Goal: Check status: Check status

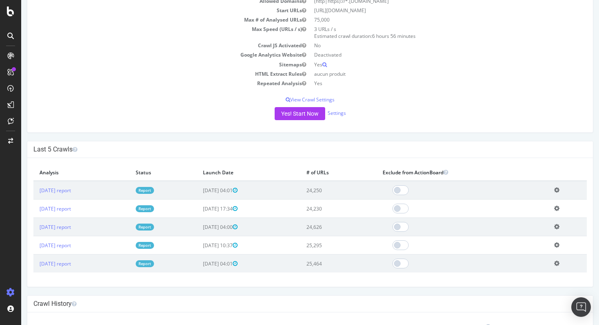
scroll to position [263, 0]
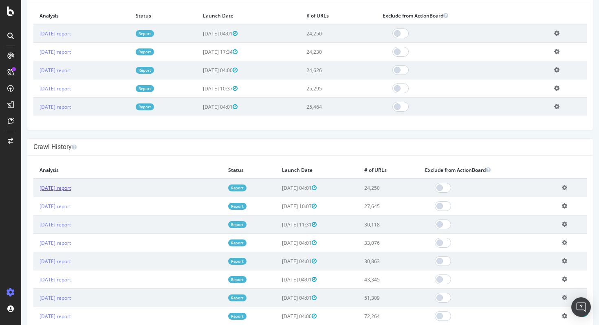
click at [71, 187] on link "[DATE] report" at bounding box center [55, 188] width 31 height 7
